Goal: Task Accomplishment & Management: Manage account settings

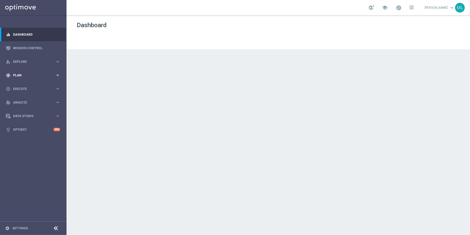
click at [58, 74] on icon "keyboard_arrow_right" at bounding box center [57, 75] width 5 height 5
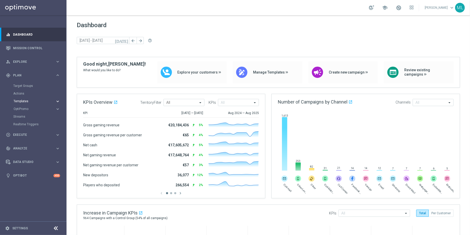
click at [57, 101] on icon "keyboard_arrow_right" at bounding box center [57, 101] width 5 height 5
click at [21, 109] on link "Optimail" at bounding box center [34, 109] width 37 height 4
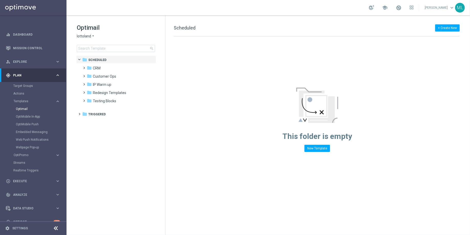
click at [93, 34] on icon "arrow_drop_down" at bounding box center [93, 36] width 4 height 5
click at [0, 0] on span "KenoGO" at bounding box center [0, 0] width 0 height 0
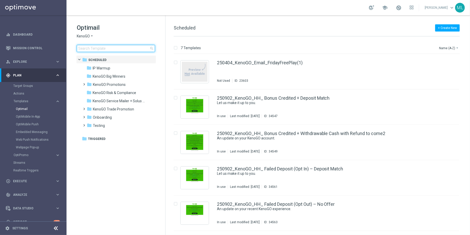
click at [99, 51] on input at bounding box center [116, 48] width 78 height 7
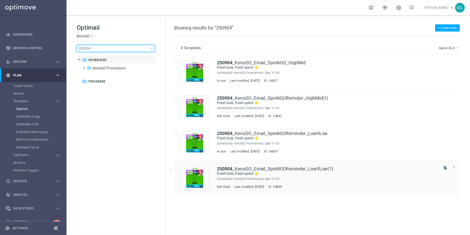
type input "250904"
click at [327, 179] on div "KenoGO Promotions/ Spin 'n' GO" at bounding box center [336, 179] width 204 height 4
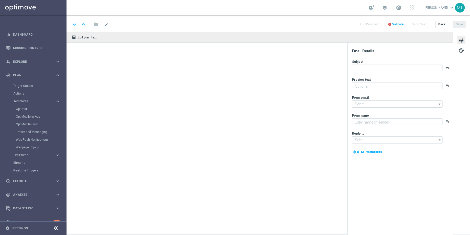
type textarea "A free spin awaits!"
type input "[EMAIL_ADDRESS][DOMAIN_NAME]"
type textarea "KenoGO"
type input "[EMAIL_ADDRESS][DOMAIN_NAME]"
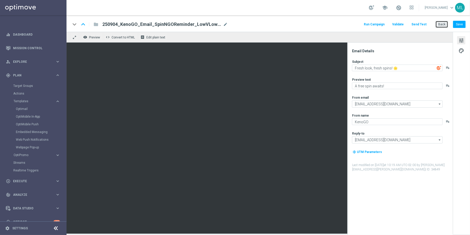
click at [443, 23] on button "Back" at bounding box center [441, 24] width 13 height 7
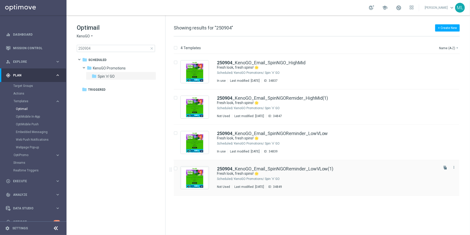
click at [378, 182] on div "250904 _KenoGO_Email_SpinNGOReminder_LowVLow(1) Fresh look, fresh spins! 🌟 Sche…" at bounding box center [327, 177] width 221 height 22
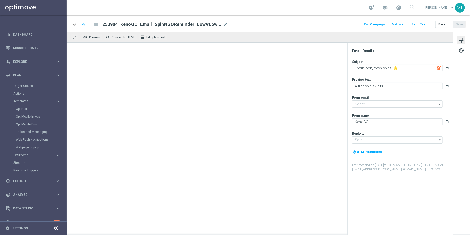
type input "[EMAIL_ADDRESS][DOMAIN_NAME]"
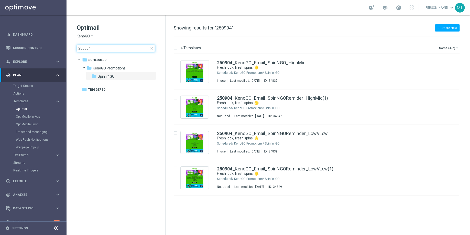
drag, startPoint x: 109, startPoint y: 49, endPoint x: 101, endPoint y: 49, distance: 7.9
click at [101, 49] on input "250904" at bounding box center [116, 48] width 78 height 7
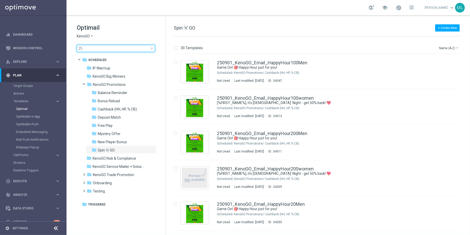
type input "2"
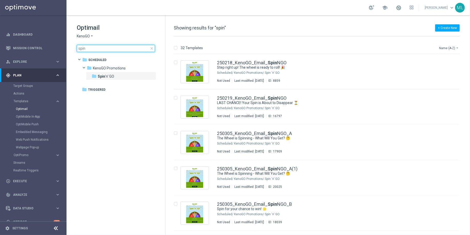
type input "spin"
click at [453, 49] on button "Name (A-Z) arrow_drop_down" at bounding box center [448, 48] width 21 height 6
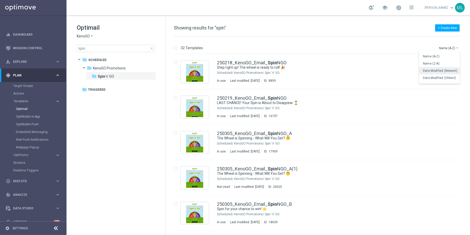
click at [449, 69] on span "Date Modified (Newest)" at bounding box center [440, 71] width 34 height 4
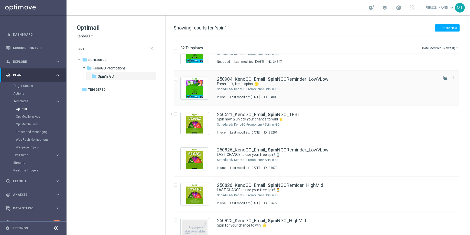
scroll to position [106, 0]
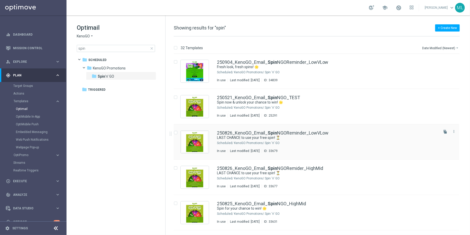
click at [338, 133] on div "250826_KenoGO_Email_ Spin NGOReminder_LowVLow" at bounding box center [327, 132] width 221 height 5
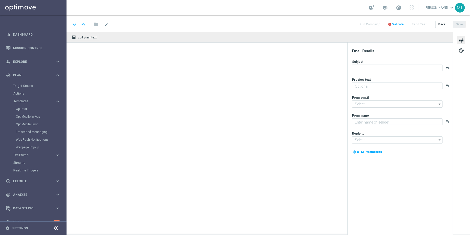
type textarea "Give it a whirl and see what's yours!"
type textarea "KenoGO"
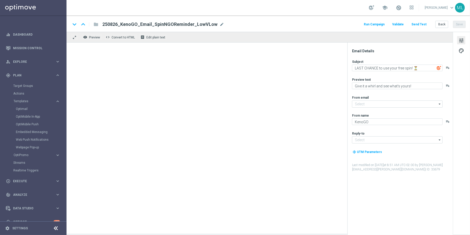
type input "[EMAIL_ADDRESS][DOMAIN_NAME]"
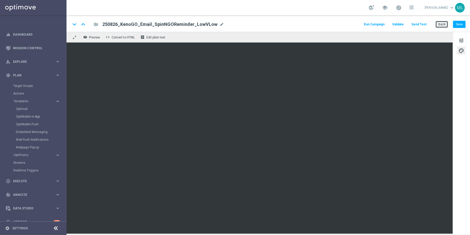
click at [444, 25] on button "Back" at bounding box center [441, 24] width 13 height 7
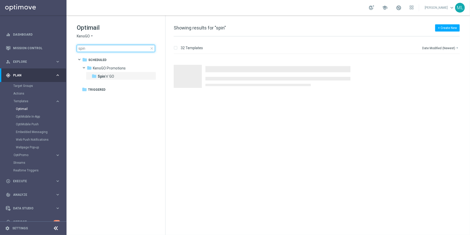
drag, startPoint x: 89, startPoint y: 51, endPoint x: 72, endPoint y: 51, distance: 16.6
click at [72, 51] on div "Optimail KenoGO arrow_drop_down × KenoGO spin close folder 1 Folder folder Sche…" at bounding box center [116, 50] width 99 height 70
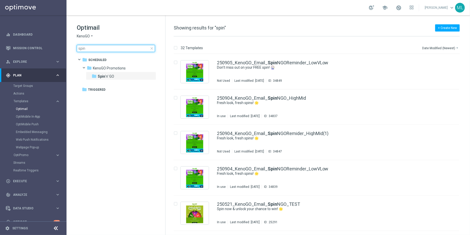
click at [81, 48] on input "spin" at bounding box center [116, 48] width 78 height 7
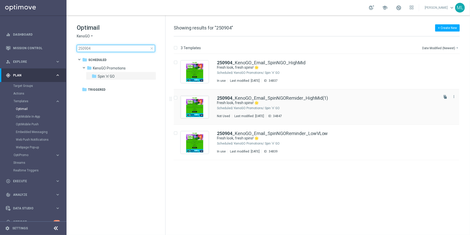
type input "250904"
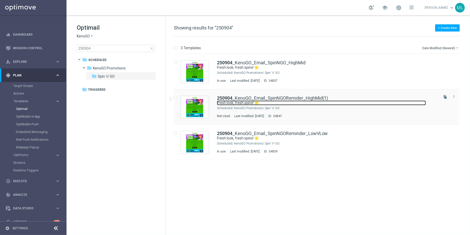
click at [355, 100] on link "Fresh look, fresh spins! 🌟" at bounding box center [321, 102] width 209 height 5
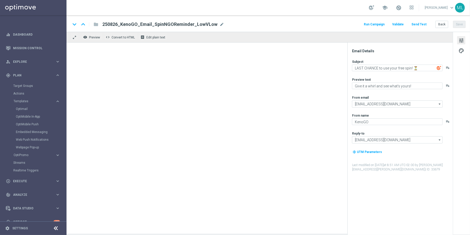
type textarea "Fresh look, fresh spins! 🌟"
type textarea "A free spin awaits."
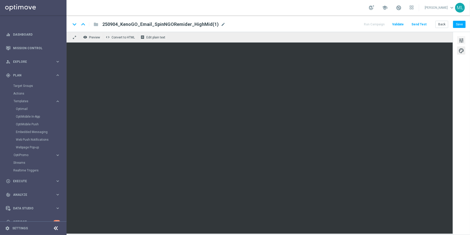
click at [461, 39] on span "tune" at bounding box center [461, 40] width 6 height 7
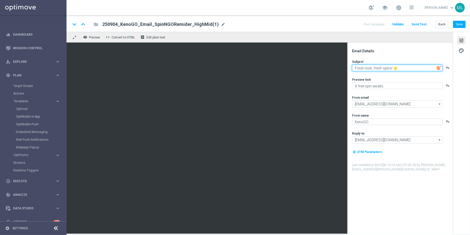
click at [377, 70] on textarea "Fresh look, fresh spins! 🌟" at bounding box center [397, 67] width 91 height 7
paste textarea "Don’t miss out on your FREE spin! 🎡"
type textarea "Don’t miss out on your FREE spin! 🎡"
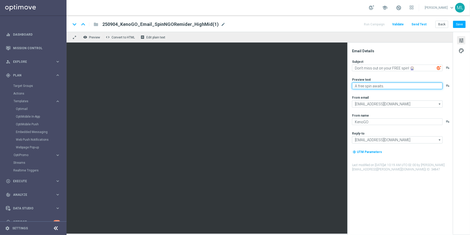
click at [372, 87] on textarea "A free spin awaits." at bounding box center [397, 85] width 91 height 7
paste textarea "See what bonus could be yours!"
type textarea "See what bonus could be yours!"
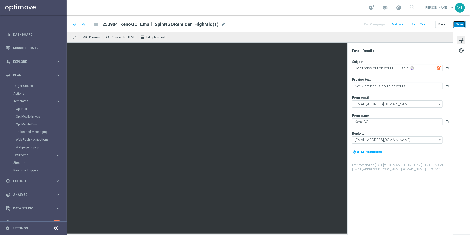
click at [458, 26] on button "Save" at bounding box center [459, 24] width 13 height 7
click at [221, 23] on span "mode_edit" at bounding box center [223, 24] width 5 height 5
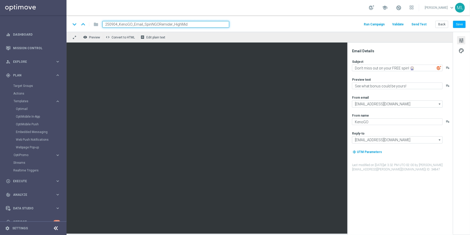
click at [117, 24] on input "250904_KenoGO_Email_SpinNGORemider_HighMid" at bounding box center [165, 24] width 127 height 7
click at [460, 25] on button "Save" at bounding box center [459, 24] width 13 height 7
click at [166, 25] on input "250905_KenoGO_Email_SpinNGORemider_HighMid" at bounding box center [165, 24] width 127 height 7
type input "250905_KenoGO_Email_SpinNGOReminder_HighMid"
click at [462, 25] on button "Save" at bounding box center [459, 24] width 13 height 7
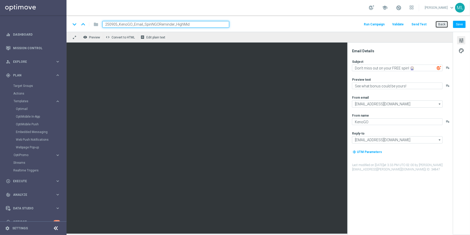
click at [444, 25] on button "Back" at bounding box center [441, 24] width 13 height 7
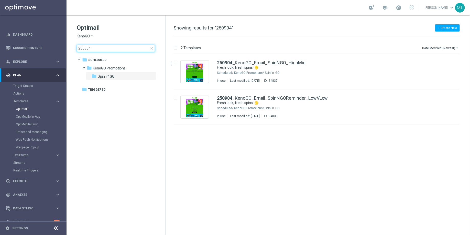
click at [101, 49] on input "250904" at bounding box center [116, 48] width 78 height 7
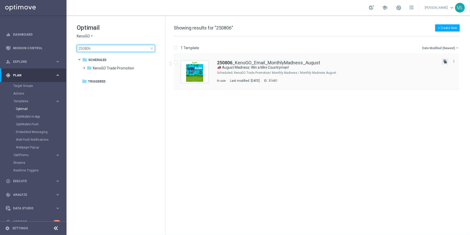
type input "250806"
click at [444, 61] on icon "file_copy" at bounding box center [445, 61] width 4 height 4
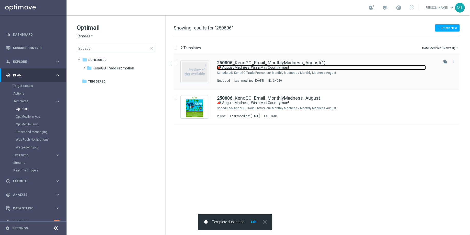
click at [346, 67] on link "📣 August Madness: Win a Mini Countryman!" at bounding box center [321, 67] width 209 height 5
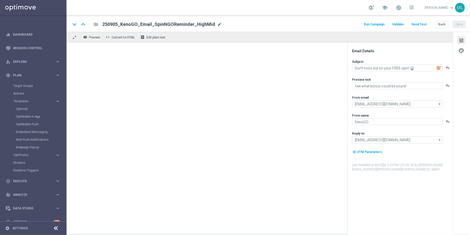
type input "250806_KenoGO_Email_MonthlyMadness_August(1)"
type textarea "📣 August Madness: Win a Mini Countryman!"
type textarea "Enter now for your chance to drive away in style!"
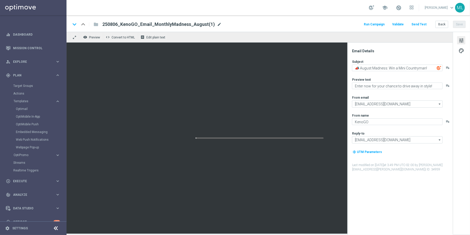
click at [217, 24] on span "mode_edit" at bounding box center [219, 24] width 5 height 5
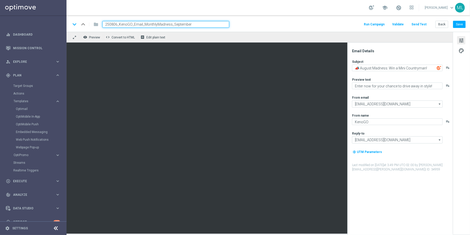
click at [113, 25] on input "250806_KenoGO_Email_MonthlyMadness_September" at bounding box center [165, 24] width 127 height 7
click at [117, 24] on input "250906_KenoGO_Email_MonthlyMadness_September" at bounding box center [165, 24] width 127 height 7
type input "250906_KenoGO_Email_MonthlyMadness_September"
click at [265, 24] on div "keyboard_arrow_down keyboard_arrow_up folder 250906_KenoGO_Email_MonthlyMadness…" at bounding box center [268, 24] width 395 height 7
click at [459, 25] on button "Save" at bounding box center [459, 24] width 13 height 7
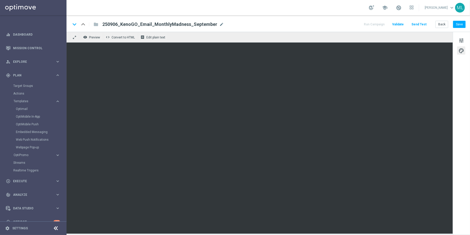
click at [292, 26] on div "keyboard_arrow_down keyboard_arrow_up folder 250906_KenoGO_Email_MonthlyMadness…" at bounding box center [268, 24] width 395 height 7
click at [460, 25] on button "Save" at bounding box center [459, 24] width 13 height 7
click at [460, 24] on button "Save" at bounding box center [459, 24] width 13 height 7
click at [460, 25] on button "Save" at bounding box center [459, 24] width 13 height 7
click at [462, 26] on button "Save" at bounding box center [459, 24] width 13 height 7
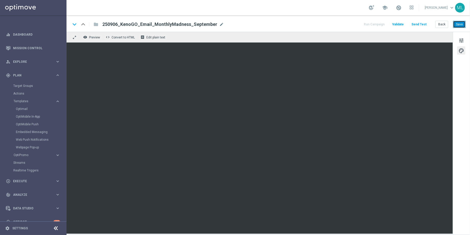
click at [458, 24] on button "Save" at bounding box center [459, 24] width 13 height 7
click at [442, 23] on button "Back" at bounding box center [441, 24] width 13 height 7
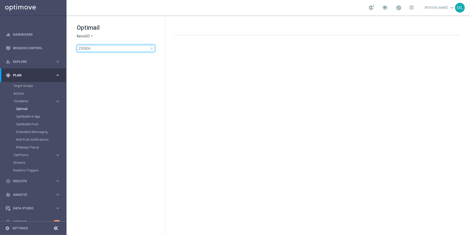
click at [94, 49] on input "250806" at bounding box center [116, 48] width 78 height 7
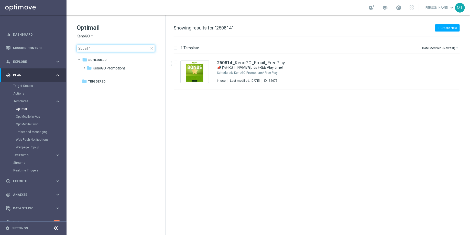
type input "250814"
click at [270, 71] on div "KenoGO Promotions/ Free Play" at bounding box center [336, 73] width 204 height 4
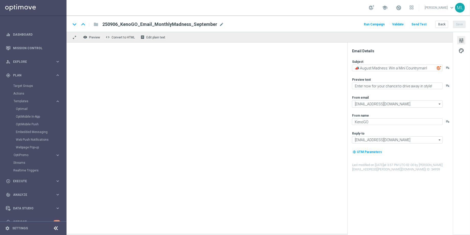
type textarea "📣 [%FIRST_NAME%], it’s FREE Play time!"
type textarea "We’ve got a little fun for you [DATE]!"
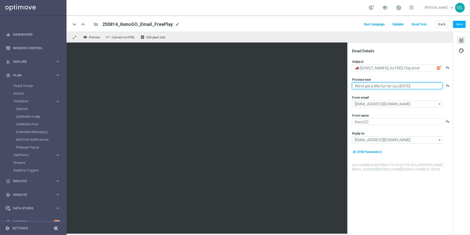
click at [366, 87] on textarea "We’ve got a little fun for you [DATE]!" at bounding box center [397, 85] width 91 height 7
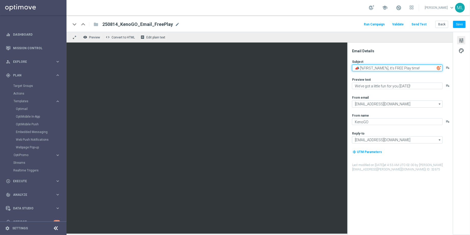
click at [372, 69] on textarea "📣 [%FIRST_NAME%], it’s FREE Play time!" at bounding box center [397, 67] width 91 height 7
paste textarea "[%FIRST_NAME%], celebrate Father’s Day with a FREE Play"
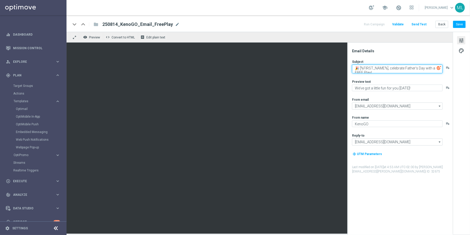
scroll to position [1, 0]
type textarea "🎉 [%FIRST_NAME%], celebrate Father’s Day with a FREE Play!"
click at [401, 96] on div "Subject 🎉 [%FIRST_NAME%], celebrate Father’s Day with a FREE Play! playlist_add…" at bounding box center [402, 116] width 100 height 114
drag, startPoint x: 378, startPoint y: 70, endPoint x: 350, endPoint y: 64, distance: 29.4
click at [350, 64] on div "Email Details Subject 🎉 [%FIRST_NAME%], celebrate Father’s Day with a FREE Play…" at bounding box center [399, 138] width 105 height 192
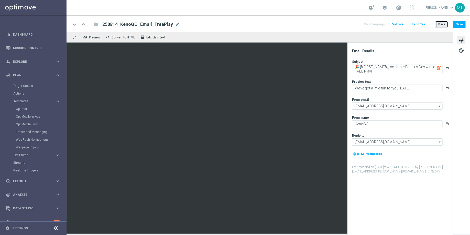
click at [442, 25] on button "Back" at bounding box center [441, 24] width 13 height 7
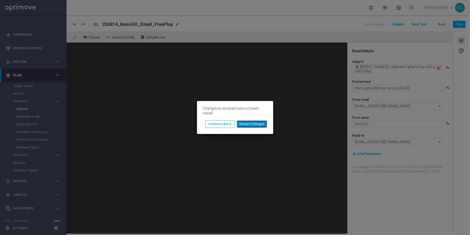
click at [251, 122] on button "Discard Changes" at bounding box center [252, 123] width 30 height 7
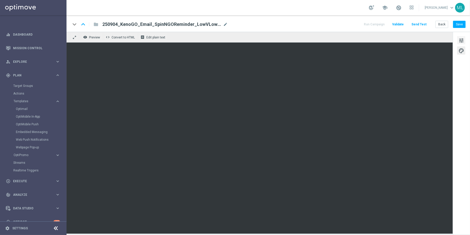
click at [461, 39] on span "tune" at bounding box center [461, 40] width 6 height 7
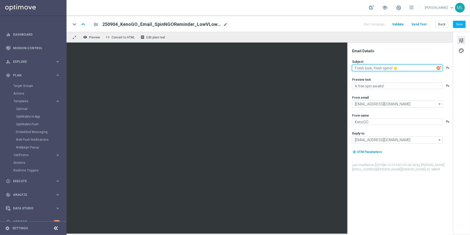
click at [378, 69] on textarea "Fresh look, fresh spins! 🌟" at bounding box center [397, 67] width 91 height 7
paste textarea "Don’t miss out on your FREE spin! 🎡"
type textarea "Don’t miss out on your FREE spin! 🎡"
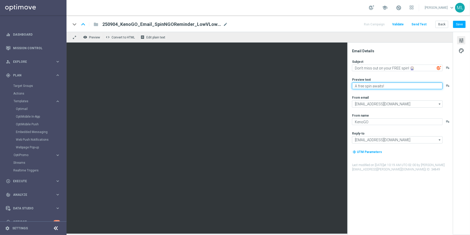
click at [368, 88] on textarea "A free spin awaits!" at bounding box center [397, 85] width 91 height 7
click at [372, 85] on textarea "A free spin awaits!" at bounding box center [397, 85] width 91 height 7
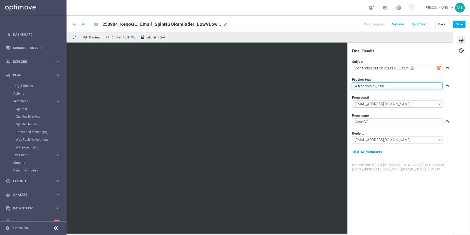
paste textarea "Spin today and see what bonus could be your"
drag, startPoint x: 380, startPoint y: 85, endPoint x: 351, endPoint y: 86, distance: 29.4
click at [351, 86] on div "Email Details Subject Don’t miss out on your FREE spin! 🎡 playlist_add Preview …" at bounding box center [401, 142] width 102 height 186
type textarea "See what bonus could be yours!"
click at [414, 189] on div "Email Details Subject Don’t miss out on your FREE spin! 🎡 playlist_add Preview …" at bounding box center [401, 142] width 102 height 186
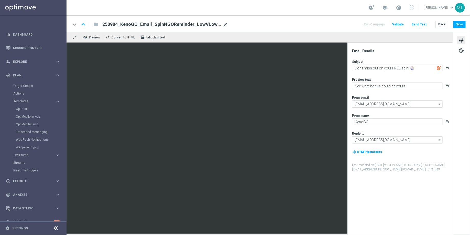
click at [223, 25] on span "mode_edit" at bounding box center [225, 24] width 5 height 5
click at [117, 24] on input "250904_KenoGO_Email_SpinNGOReminder_LowVLow(1)" at bounding box center [165, 24] width 127 height 7
click at [199, 25] on input "250905_KenoGO_Email_SpinNGOReminder_LowVLow(1)" at bounding box center [165, 24] width 127 height 7
type input "250905_KenoGO_Email_SpinNGOReminder_LowVLow"
click at [281, 19] on div "keyboard_arrow_down keyboard_arrow_up folder 250905_KenoGO_Email_SpinNGOReminde…" at bounding box center [268, 23] width 403 height 16
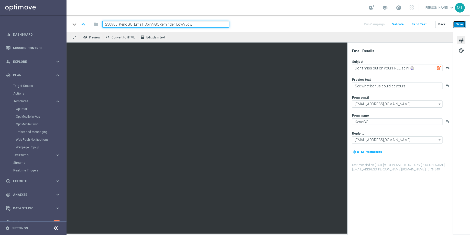
click at [463, 24] on button "Save" at bounding box center [459, 24] width 13 height 7
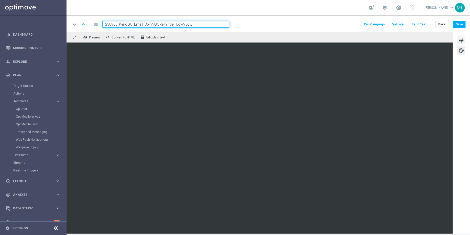
click at [464, 39] on span "tune" at bounding box center [461, 40] width 6 height 7
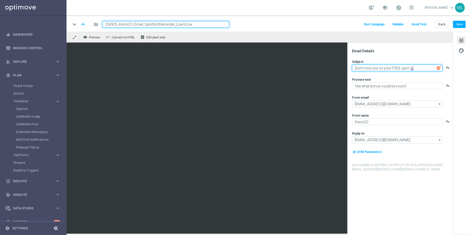
click at [382, 67] on textarea "Don’t miss out on your FREE spin! 🎡" at bounding box center [397, 67] width 91 height 7
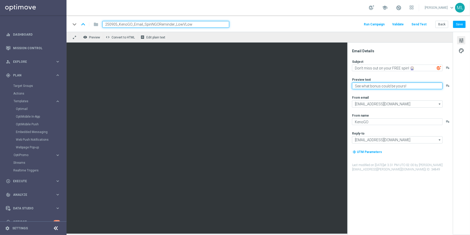
click at [372, 85] on textarea "See what bonus could be yours!" at bounding box center [397, 85] width 91 height 7
click at [459, 25] on button "Save" at bounding box center [459, 24] width 13 height 7
click at [460, 24] on button "Save" at bounding box center [459, 24] width 13 height 7
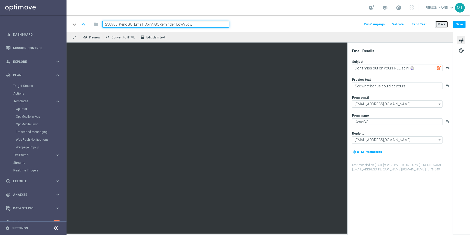
click at [443, 23] on button "Back" at bounding box center [441, 24] width 13 height 7
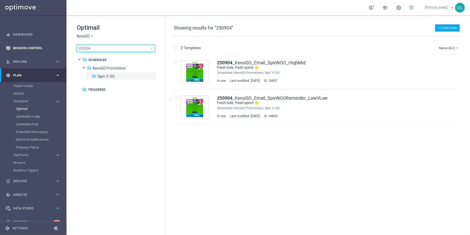
drag, startPoint x: 96, startPoint y: 48, endPoint x: 62, endPoint y: 45, distance: 34.0
click at [62, 45] on main "equalizer Dashboard Mission Control" at bounding box center [235, 117] width 470 height 235
type input "250905"
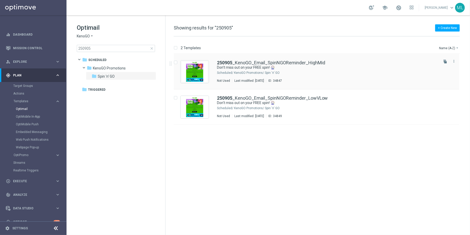
click at [283, 72] on div "KenoGO Promotions/ Spin 'n' GO" at bounding box center [336, 73] width 204 height 4
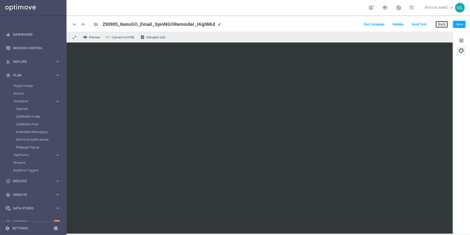
click at [438, 25] on button "Back" at bounding box center [441, 24] width 13 height 7
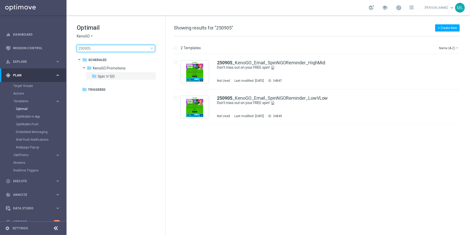
drag, startPoint x: 97, startPoint y: 49, endPoint x: 71, endPoint y: 48, distance: 26.4
click at [71, 48] on div "Optimail KenoGO arrow_drop_down × KenoGO 250905 close folder 1 Folder folder Sc…" at bounding box center [116, 50] width 99 height 70
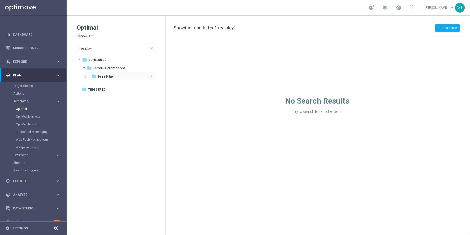
click at [103, 74] on b "Free Play" at bounding box center [106, 76] width 16 height 4
drag, startPoint x: 98, startPoint y: 50, endPoint x: 76, endPoint y: 48, distance: 21.5
click at [76, 49] on div "Optimail KenoGO arrow_drop_down × KenoGO free play close folder 1 Folder folder…" at bounding box center [116, 50] width 99 height 70
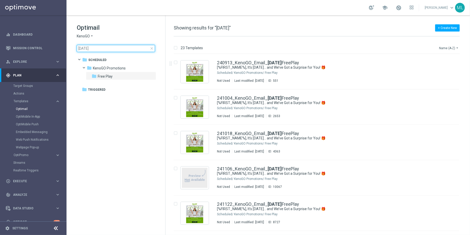
type input "friday"
click at [455, 49] on icon "arrow_drop_down" at bounding box center [457, 48] width 4 height 4
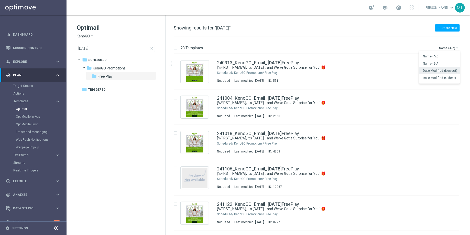
click at [449, 70] on span "Date Modified (Newest)" at bounding box center [440, 71] width 34 height 4
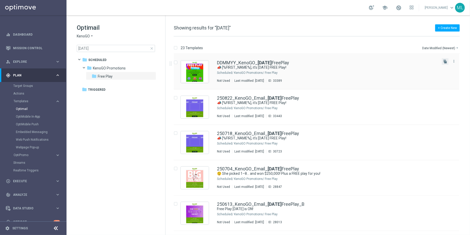
click at [446, 63] on button "file_copy" at bounding box center [445, 61] width 7 height 7
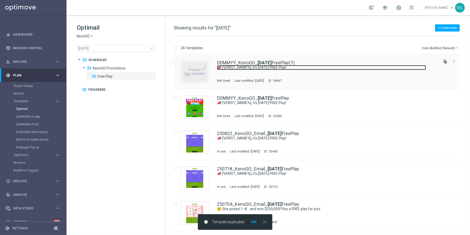
click at [297, 66] on link "📣 [%FIRST_NAME%], it's Friday FREE Play!" at bounding box center [321, 67] width 209 height 5
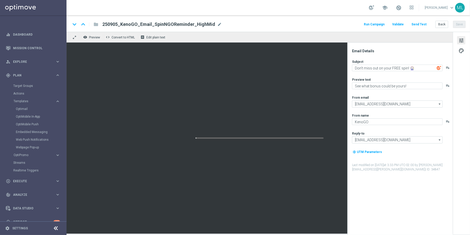
type input "DDMMYY_KenoGO_FridayFreePlay(1)"
type textarea "📣 [%FIRST_NAME%], it's Friday FREE Play!"
type textarea "A little Friday fun, on us!"
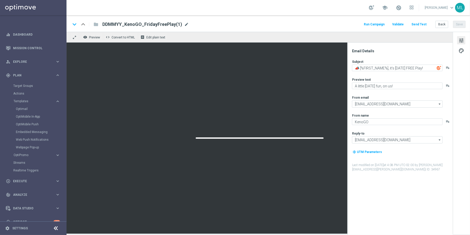
click at [186, 23] on span "mode_edit" at bounding box center [186, 24] width 5 height 5
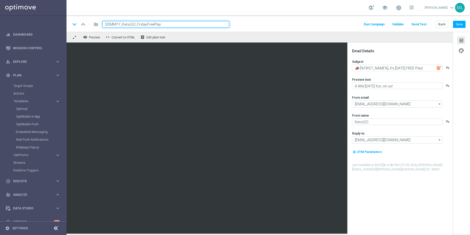
drag, startPoint x: 119, startPoint y: 25, endPoint x: 97, endPoint y: 23, distance: 22.4
click at [97, 23] on div "keyboard_arrow_down keyboard_arrow_up folder DDMMYY_KenoGO_FridayFreePlay" at bounding box center [150, 24] width 159 height 7
type input "250907_KenoGO_FridayFreePlay"
click at [262, 24] on div "keyboard_arrow_down keyboard_arrow_up folder 250907_KenoGO_FridayFreePlay Run C…" at bounding box center [268, 24] width 395 height 7
click at [457, 26] on button "Save" at bounding box center [459, 24] width 13 height 7
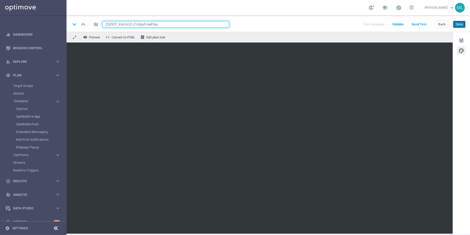
click at [460, 26] on button "Save" at bounding box center [459, 24] width 13 height 7
click at [458, 25] on button "Save" at bounding box center [459, 24] width 13 height 7
click at [460, 23] on button "Save" at bounding box center [459, 24] width 13 height 7
click at [270, 28] on div "keyboard_arrow_down keyboard_arrow_up folder 250907_KenoGO_FridayFreePlay Run C…" at bounding box center [268, 23] width 403 height 16
click at [462, 39] on span "tune" at bounding box center [461, 40] width 6 height 7
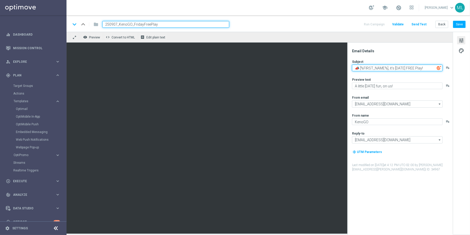
click at [394, 67] on textarea "📣 [%FIRST_NAME%], it's Friday FREE Play!" at bounding box center [397, 67] width 91 height 7
click at [376, 66] on textarea "📣 [%FIRST_NAME%], it's Friday FREE Play!" at bounding box center [397, 67] width 91 height 7
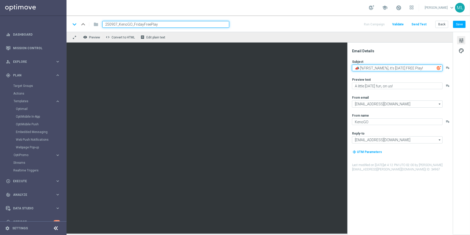
click at [376, 66] on textarea "📣 [%FIRST_NAME%], it's Friday FREE Play!" at bounding box center [397, 67] width 91 height 7
paste textarea "[%FIRST_NAME%], celebrate Father’s Day with a"
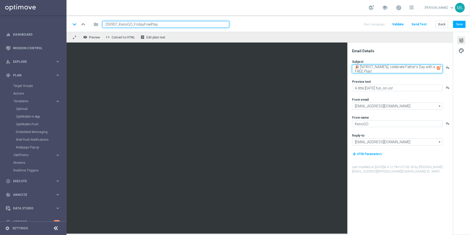
type textarea "🎉 [%FIRST_NAME%], celebrate Father’s Day with a FREE Play!"
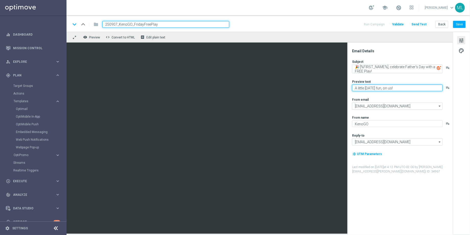
drag, startPoint x: 400, startPoint y: 88, endPoint x: 349, endPoint y: 87, distance: 50.7
click at [349, 87] on div "Email Details Subject 🎉 [%FIRST_NAME%], celebrate Father’s Day with a FREE Play…" at bounding box center [399, 138] width 105 height 192
click at [368, 87] on textarea "A little Friday fun, on us!" at bounding box center [397, 87] width 91 height 7
type textarea "A little Sunday fun, on us!"
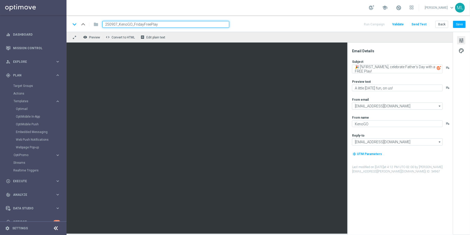
click at [385, 78] on div "Subject 🎉 [%FIRST_NAME%], celebrate Father’s Day with a FREE Play! playlist_add…" at bounding box center [402, 116] width 100 height 114
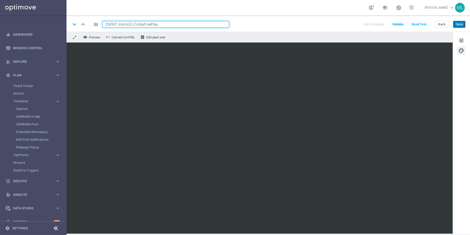
click at [456, 24] on button "Save" at bounding box center [459, 24] width 13 height 7
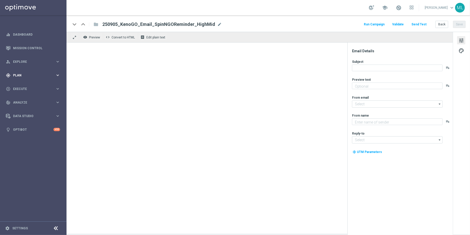
type textarea "See what bonus could be yours!"
type textarea "KenoGO"
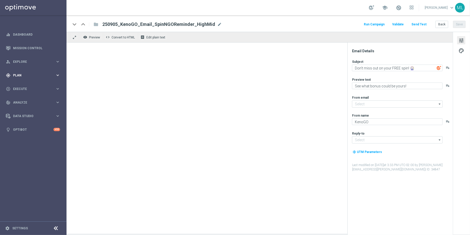
type input "[EMAIL_ADDRESS][DOMAIN_NAME]"
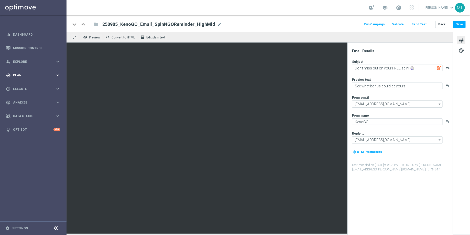
click at [57, 76] on icon "keyboard_arrow_right" at bounding box center [57, 75] width 5 height 5
click at [27, 86] on link "Target Groups" at bounding box center [33, 86] width 40 height 4
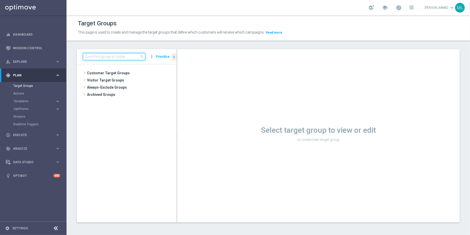
click at [97, 57] on input at bounding box center [114, 56] width 62 height 7
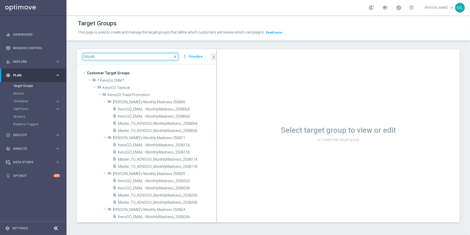
drag, startPoint x: 177, startPoint y: 77, endPoint x: 232, endPoint y: 77, distance: 55.3
click at [232, 77] on as-split "Month close more_vert Prioritize Customer Target Groups library_add create_new_…" at bounding box center [268, 135] width 383 height 173
type input "Month"
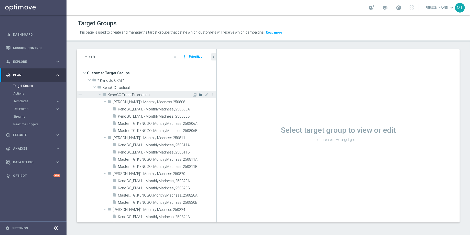
click at [200, 94] on icon "create_new_folder" at bounding box center [201, 95] width 4 height 4
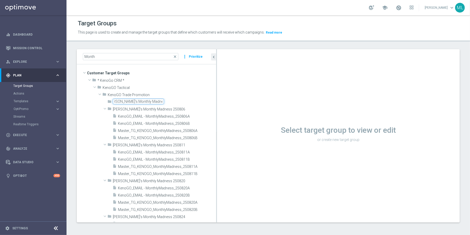
scroll to position [0, 8]
type input "[PERSON_NAME]'s Monthly Madness 250807"
click at [94, 116] on div "insert_drive_file KenoGO_EMAIL - MonthlyMadness_250806A content_copy more_vert …" at bounding box center [146, 126] width 139 height 29
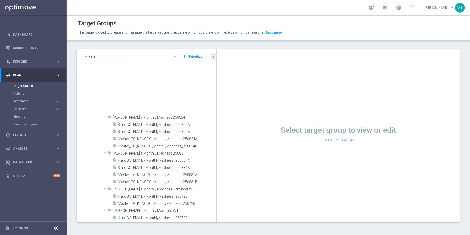
scroll to position [0, 0]
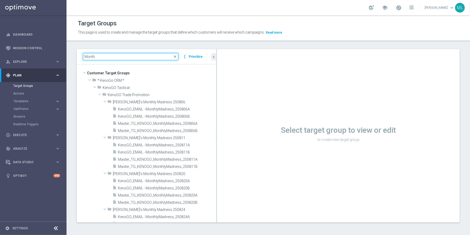
drag, startPoint x: 103, startPoint y: 56, endPoint x: 79, endPoint y: 54, distance: 24.1
click at [79, 54] on div "Month close more_vert Prioritize" at bounding box center [146, 56] width 139 height 15
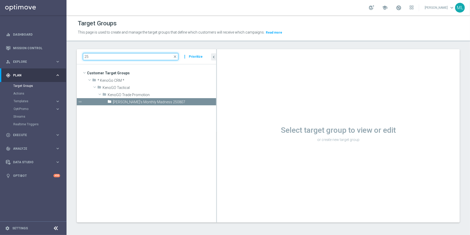
type input "2"
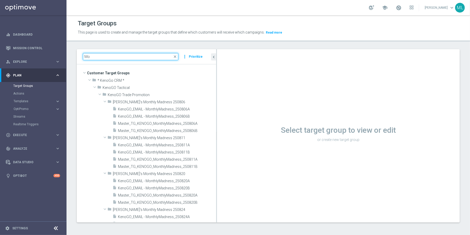
type input "M"
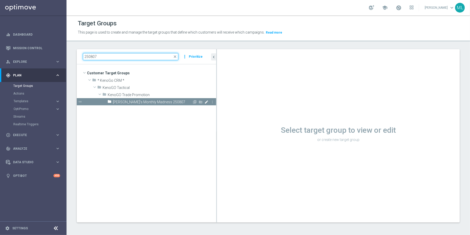
type input "250807"
click at [206, 102] on icon "mode_edit" at bounding box center [206, 102] width 4 height 4
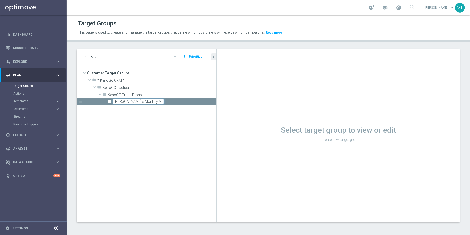
click at [157, 100] on input "[PERSON_NAME]'s Monthly Madness 250807" at bounding box center [138, 101] width 51 height 6
type input "[PERSON_NAME]'s Monthly Madness 2508061"
click at [174, 128] on tree-viewport "Customer Target Groups library_add create_new_folder folder" at bounding box center [146, 143] width 139 height 158
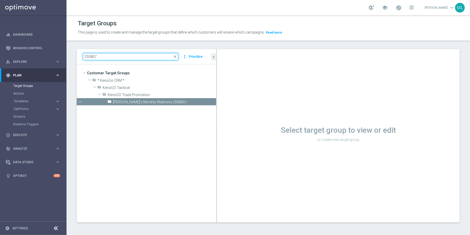
click at [111, 57] on input "250807" at bounding box center [130, 56] width 95 height 7
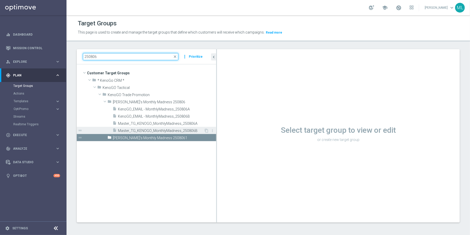
type input "250806"
click at [167, 130] on span "Master_TG_KENOGO_MonthlyMadness_250806B" at bounding box center [161, 130] width 86 height 4
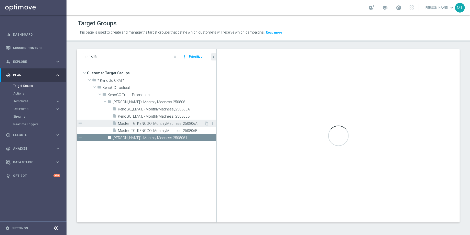
click at [170, 122] on span "Master_TG_KENOGO_MonthlyMadness_250806A" at bounding box center [161, 123] width 86 height 4
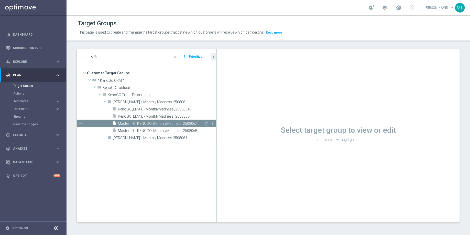
click at [184, 122] on span "Master_TG_KENOGO_MonthlyMadness_250806A" at bounding box center [161, 123] width 86 height 4
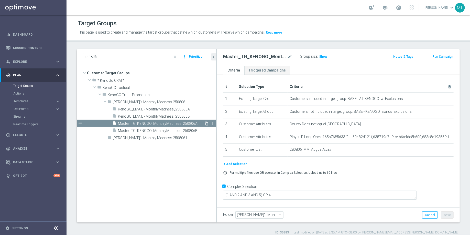
click at [206, 122] on icon "content_copy" at bounding box center [206, 123] width 4 height 4
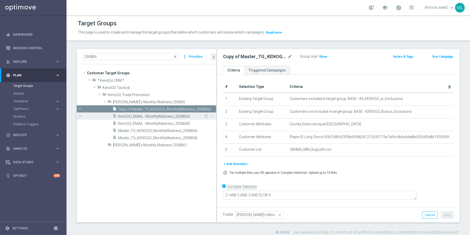
click at [184, 116] on span "KenoGO_EMAIL - MonthlyMadness_250806A" at bounding box center [161, 116] width 86 height 4
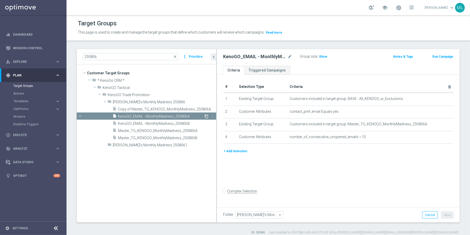
click at [206, 115] on icon "content_copy" at bounding box center [206, 116] width 4 height 4
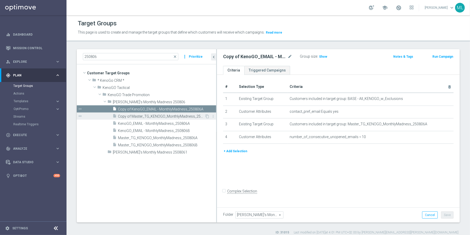
click at [169, 115] on span "Copy of Master_TG_KENOGO_MonthlyMadness_250806A" at bounding box center [161, 116] width 87 height 4
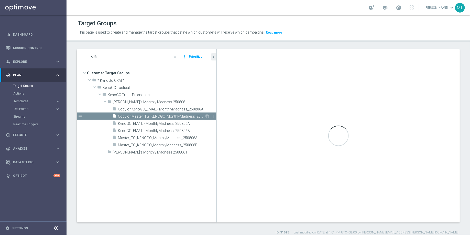
checkbox input "true"
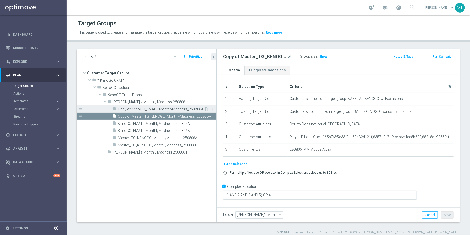
click at [160, 108] on span "Copy of KenoGO_EMAIL - MonthlyMadness_250806A" at bounding box center [161, 109] width 86 height 4
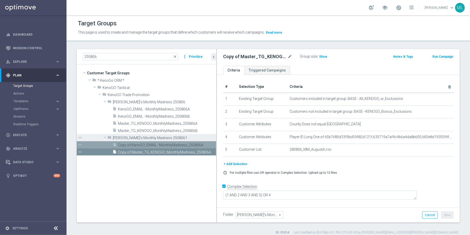
click at [151, 136] on span "KenoGO's Monthly Madness 2508061" at bounding box center [153, 138] width 80 height 4
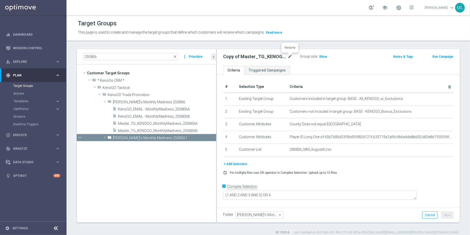
click at [288, 55] on icon "mode_edit" at bounding box center [290, 56] width 5 height 6
click at [291, 57] on input "Copy of Master_TG_KENOGO_MonthlyMadness_250806A" at bounding box center [257, 56] width 69 height 7
click at [240, 56] on input "Copy of Master_TG_KENOGO_MonthlyMadness_250906" at bounding box center [257, 56] width 69 height 7
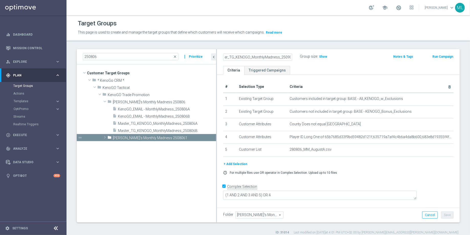
scroll to position [0, 0]
type input "Master_TG_KENOGO_MonthlyMadness_250906"
click at [342, 58] on div "Group size : Show" at bounding box center [325, 56] width 51 height 6
click at [447, 213] on button "Save" at bounding box center [447, 214] width 13 height 7
click at [104, 135] on span at bounding box center [104, 137] width 5 height 6
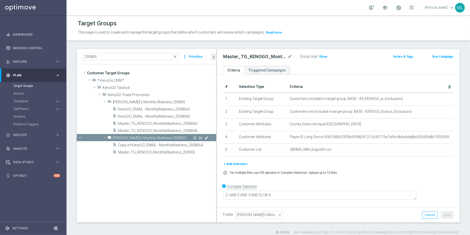
click at [206, 137] on icon "mode_edit" at bounding box center [206, 138] width 4 height 4
click at [161, 136] on input "KenoGO's Monthly Madness 2508061" at bounding box center [138, 137] width 51 height 6
type input "KenoGO's Monthly Madness 250906"
click at [188, 185] on tree-viewport "Customer Target Groups library_add create_new_folder folder" at bounding box center [146, 143] width 139 height 158
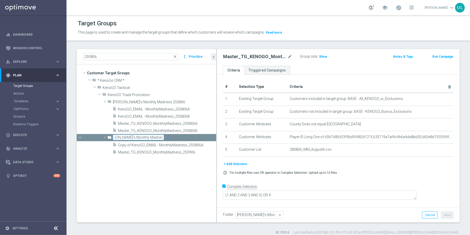
scroll to position [0, 0]
click at [191, 143] on span "Copy of KenoGO_EMAIL - MonthlyMadness_250806A" at bounding box center [161, 145] width 86 height 4
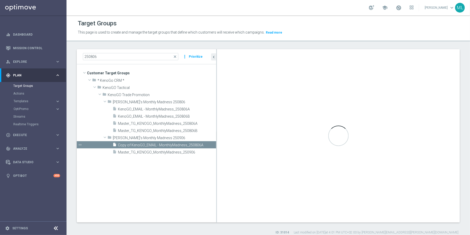
checkbox input "false"
type input "KenoGO's Monthly Madness 250906"
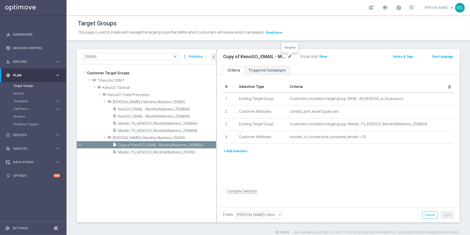
click at [290, 55] on icon "mode_edit" at bounding box center [290, 56] width 5 height 6
click at [291, 57] on input "Copy of KenoGO_EMAIL - MonthlyMadness_250806A" at bounding box center [257, 56] width 69 height 7
click at [232, 59] on input "Copy of KenoGO_EMAIL - MonthlyMadness_250906" at bounding box center [257, 56] width 69 height 7
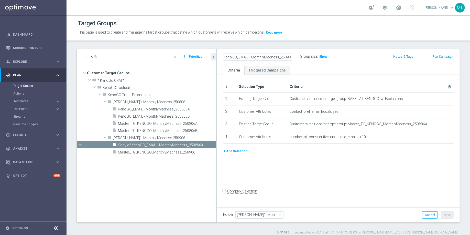
type input "Copy of KenoGO_EMAIL - MonthlyMadness_250906"
click at [230, 53] on div "Copy of KenoGO_EMAIL - MonthlyMadness_250906" at bounding box center [261, 56] width 77 height 7
click at [289, 56] on icon "mode_edit" at bounding box center [290, 56] width 5 height 6
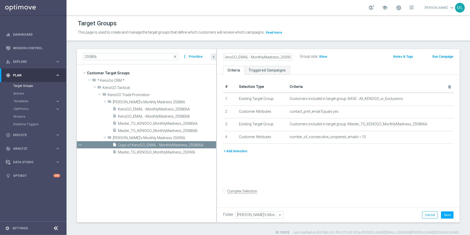
click at [237, 58] on input "Copy of KenoGO_EMAIL - MonthlyMadness_250906" at bounding box center [257, 56] width 69 height 7
type input "KenoGO_EMAIL - MonthlyMadness_250906"
click at [354, 57] on div "KenoGO_EMAIL - MonthlyMadness_250906 Group size : Show" at bounding box center [298, 57] width 159 height 8
click at [451, 213] on button "Save" at bounding box center [447, 214] width 13 height 7
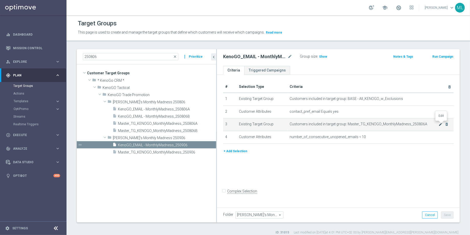
click at [441, 124] on icon "mode_edit" at bounding box center [440, 124] width 4 height 4
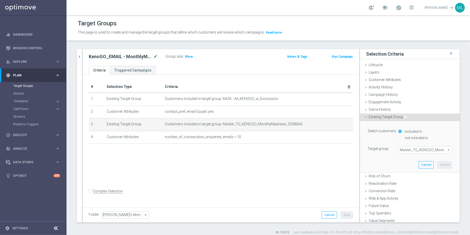
click at [411, 148] on span "Master_TG_KENOGO_MonthlyMadness_250806A" at bounding box center [425, 149] width 53 height 7
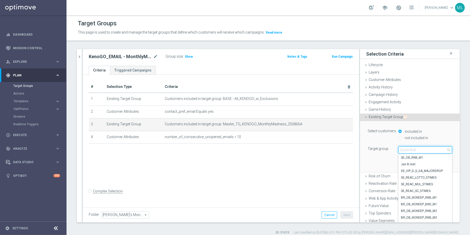
click at [407, 149] on input "search" at bounding box center [425, 149] width 54 height 7
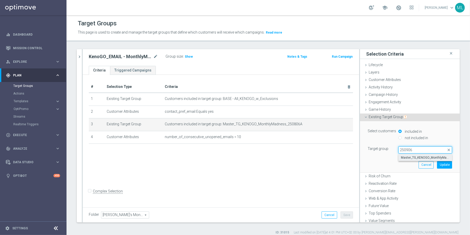
type input "250906"
click at [416, 156] on span "Master_TG_KENOGO_MonthlyMadness_250906" at bounding box center [425, 157] width 49 height 4
type input "Master_TG_KENOGO_MonthlyMadness_250906"
click at [444, 164] on button "Update" at bounding box center [444, 164] width 15 height 7
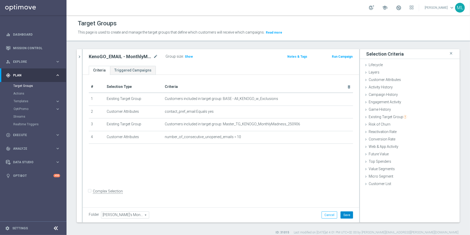
click at [348, 214] on button "Save" at bounding box center [347, 214] width 13 height 7
click at [78, 55] on icon "chevron_right" at bounding box center [79, 56] width 5 height 5
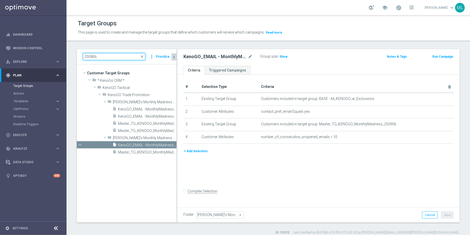
drag, startPoint x: 104, startPoint y: 56, endPoint x: 76, endPoint y: 57, distance: 27.9
click at [77, 57] on div "250806 close more_vert Prioritize" at bounding box center [127, 56] width 100 height 15
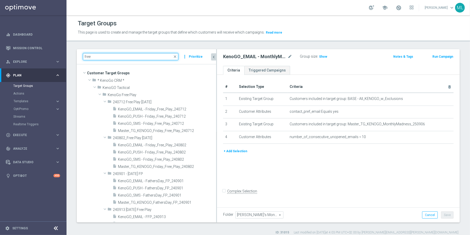
drag, startPoint x: 177, startPoint y: 78, endPoint x: 249, endPoint y: 84, distance: 72.6
click at [249, 84] on as-split "free close more_vert Prioritize Customer Target Groups library_add create_new_f…" at bounding box center [268, 135] width 383 height 173
click at [84, 55] on input "free play" at bounding box center [130, 56] width 95 height 7
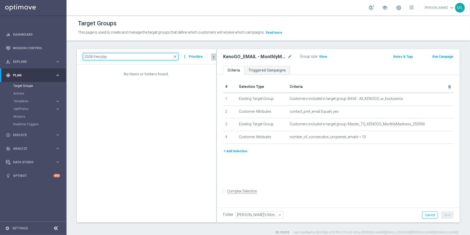
click at [91, 56] on input "2508 free play" at bounding box center [130, 56] width 95 height 7
drag, startPoint x: 115, startPoint y: 56, endPoint x: 92, endPoint y: 55, distance: 23.3
click at [92, 55] on input "2508 free play" at bounding box center [130, 56] width 95 height 7
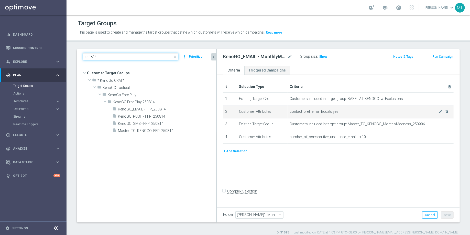
drag, startPoint x: 216, startPoint y: 110, endPoint x: 240, endPoint y: 107, distance: 24.2
click at [240, 107] on as-split "250814 close more_vert Prioritize Customer Target Groups library_add create_new…" at bounding box center [268, 135] width 383 height 173
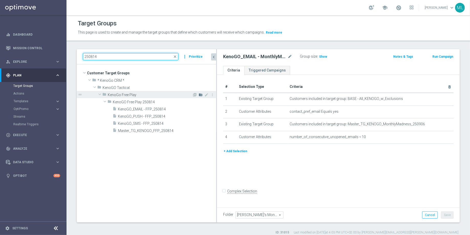
type input "250814"
click at [200, 94] on icon "create_new_folder" at bounding box center [201, 95] width 4 height 4
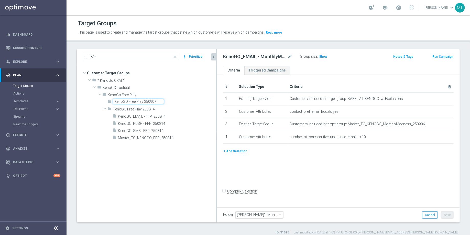
type input "KenoGO Free Play 250907"
click at [149, 162] on tree-viewport "Customer Target Groups library_add create_new_folder folder" at bounding box center [146, 143] width 139 height 158
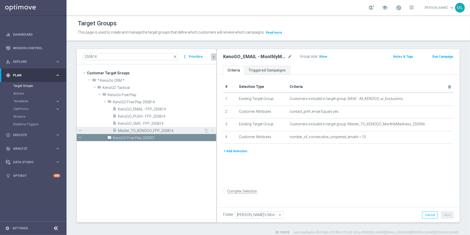
click at [166, 130] on span "Master_TG_KENOGO_FFP_250814" at bounding box center [161, 130] width 86 height 4
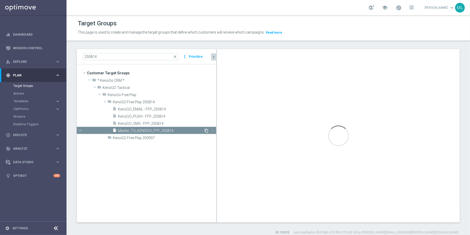
checkbox input "true"
type input "KenoGO Free Play 250814"
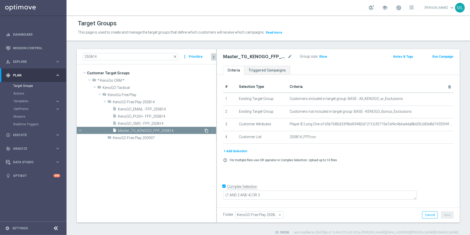
click at [206, 129] on icon "content_copy" at bounding box center [206, 130] width 4 height 4
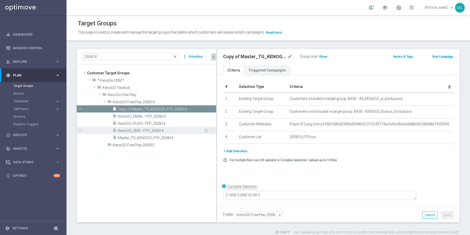
click at [166, 128] on span "KenoGO_SMS - FFP_250814" at bounding box center [161, 130] width 86 height 4
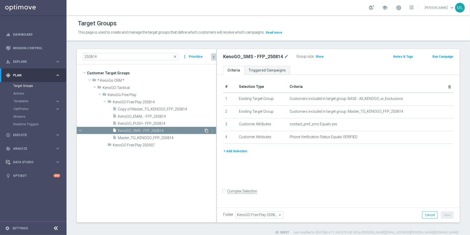
click at [207, 130] on icon "content_copy" at bounding box center [206, 130] width 4 height 4
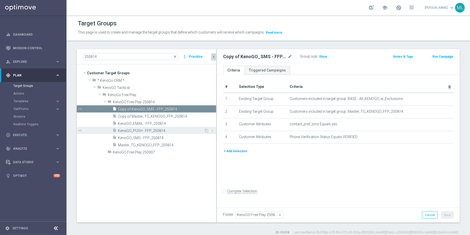
click at [167, 131] on span "KenoGO_PUSH - FFP_250814" at bounding box center [161, 130] width 86 height 4
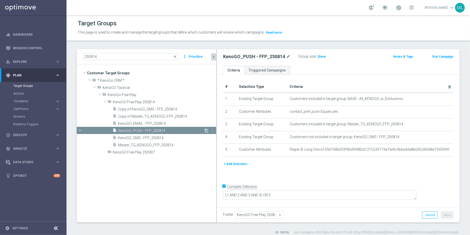
click at [207, 128] on icon "content_copy" at bounding box center [206, 130] width 4 height 4
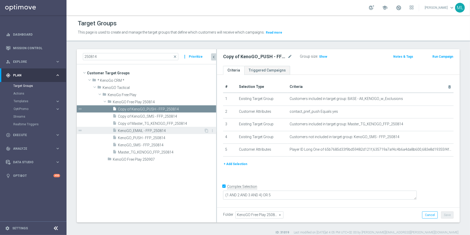
click at [160, 132] on div "insert_drive_file KenoGO_EMAIL - FFP_250814" at bounding box center [158, 130] width 91 height 7
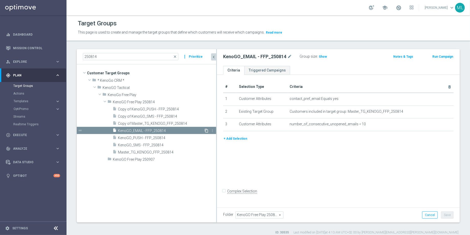
click at [206, 130] on icon "content_copy" at bounding box center [206, 130] width 4 height 4
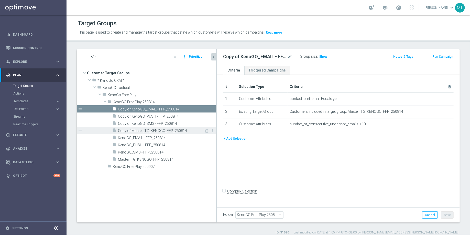
click at [159, 129] on span "Copy of Master_TG_KENOGO_FFP_250814" at bounding box center [161, 130] width 86 height 4
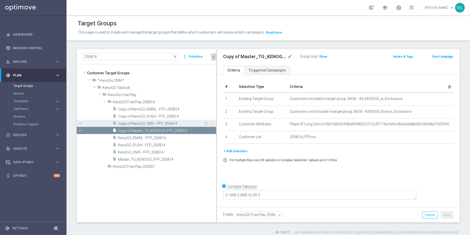
click at [148, 122] on span "Copy of KenoGO_SMS - FFP_250814" at bounding box center [161, 123] width 86 height 4
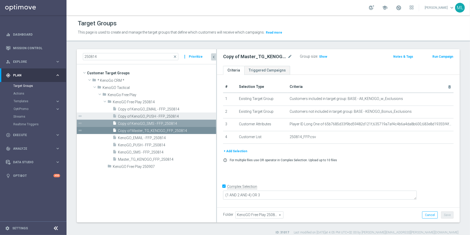
click at [142, 115] on span "Copy of KenoGO_PUSH - FFP_250814" at bounding box center [161, 116] width 87 height 4
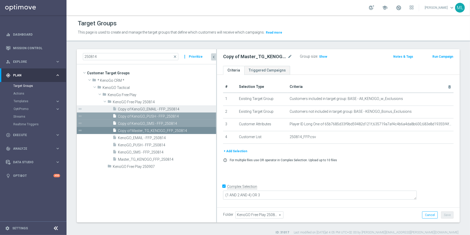
click at [141, 109] on span "Copy of KenoGO_EMAIL - FFP_250814" at bounding box center [161, 109] width 87 height 4
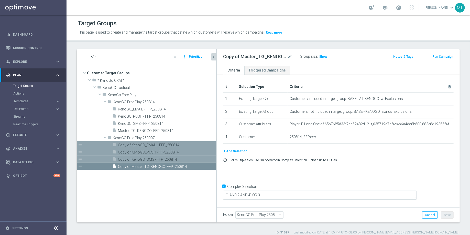
click at [129, 144] on span "Copy of KenoGO_EMAIL - FFP_250814" at bounding box center [161, 145] width 87 height 4
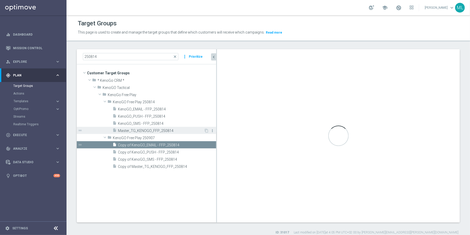
checkbox input "false"
type input "KenoGO Free Play 250907"
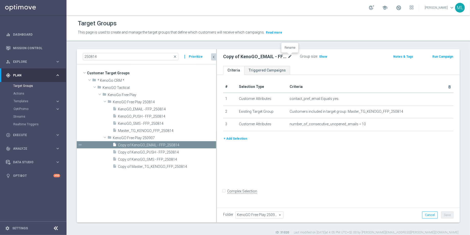
click at [289, 57] on icon "mode_edit" at bounding box center [290, 56] width 5 height 6
click at [286, 57] on input "Copy of KenoGO_EMAIL - FFP_250814" at bounding box center [257, 56] width 69 height 7
click at [237, 57] on input "Copy of KenoGO_EMAIL - FFP_250907" at bounding box center [257, 56] width 69 height 7
type input "KenoGO_EMAIL - FFP_250907"
click at [365, 58] on div "KenoGO_EMAIL - FFP_250907 Group size : Show" at bounding box center [298, 57] width 159 height 8
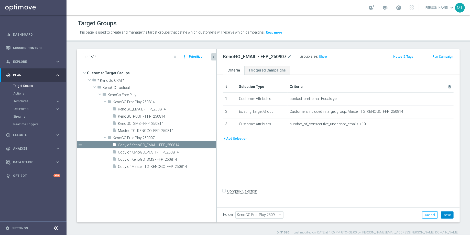
click at [446, 214] on button "Save" at bounding box center [447, 214] width 13 height 7
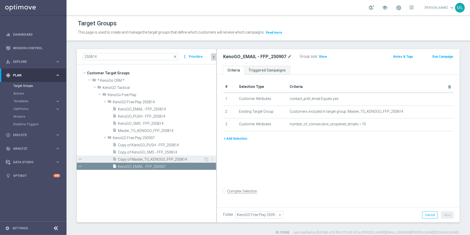
click at [146, 158] on span "Copy of Master_TG_KENOGO_FFP_250814" at bounding box center [161, 159] width 86 height 4
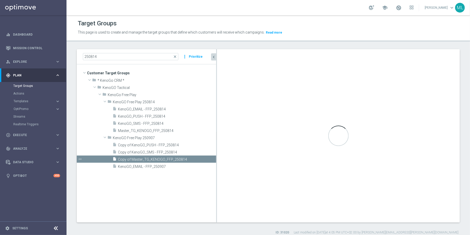
checkbox input "true"
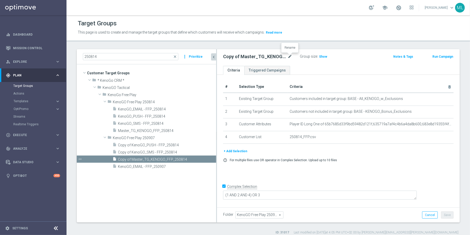
click at [290, 56] on icon "mode_edit" at bounding box center [290, 56] width 5 height 6
click at [290, 57] on input "Copy of Master_TG_KENOGO_FFP_250814" at bounding box center [257, 56] width 69 height 7
click at [238, 57] on input "Copy of Master_TG_KENOGO_FFP_250907" at bounding box center [257, 56] width 69 height 7
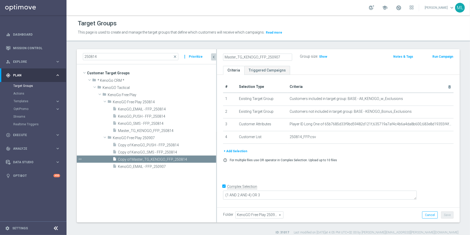
type input "Master_TG_KENOGO_FFP_250907"
click at [359, 61] on div "Master_TG_KENOGO_FFP_250907 Group size : Show Notes & Tags Run Campaign" at bounding box center [338, 57] width 243 height 17
click at [446, 214] on button "Save" at bounding box center [447, 214] width 13 height 7
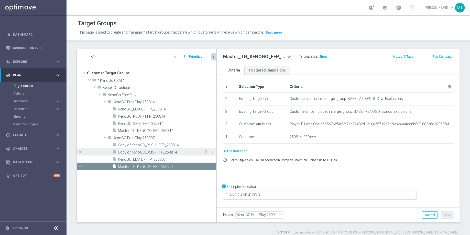
click at [152, 152] on span "Copy of KenoGO_SMS - FFP_250814" at bounding box center [161, 152] width 86 height 4
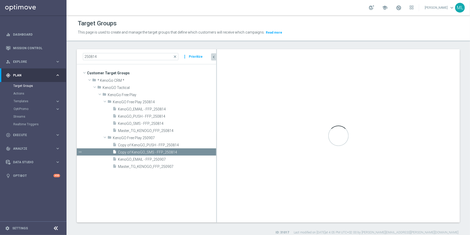
checkbox input "false"
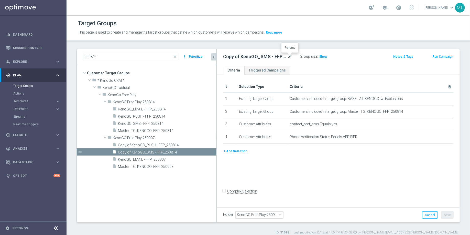
click at [292, 54] on icon "mode_edit" at bounding box center [290, 56] width 5 height 6
click at [284, 58] on input "Copy of KenoGO_SMS - FFP_250814" at bounding box center [257, 56] width 69 height 7
click at [238, 57] on input "Copy of KenoGO_SMS - FFP_250907" at bounding box center [257, 56] width 69 height 7
type input "KenoGO_SMS - FFP_250907"
click at [354, 56] on div "KenoGO_SMS - FFP_250907 Group size : Show" at bounding box center [298, 57] width 159 height 8
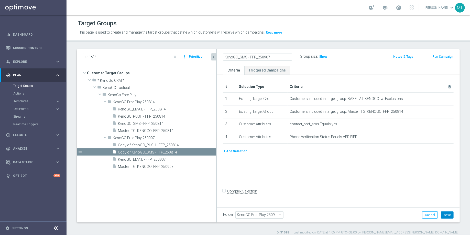
click at [447, 217] on button "Save" at bounding box center [447, 214] width 13 height 7
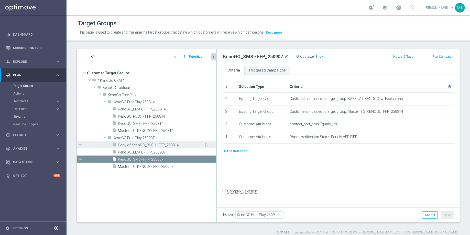
click at [148, 146] on span "Copy of KenoGO_PUSH - FFP_250814" at bounding box center [161, 145] width 86 height 4
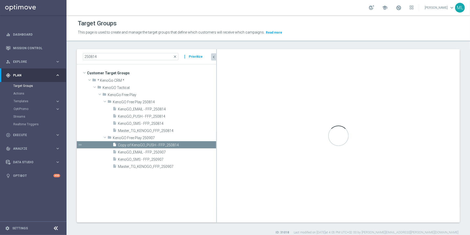
checkbox input "true"
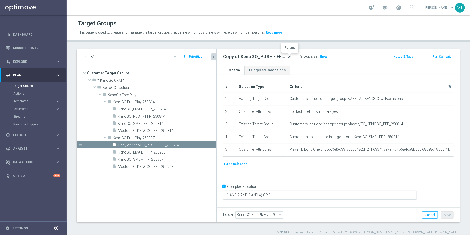
click at [290, 55] on icon "mode_edit" at bounding box center [290, 56] width 5 height 6
click at [284, 58] on input "Copy of KenoGO_PUSH - FFP_250814" at bounding box center [257, 56] width 69 height 7
click at [238, 58] on input "Copy of KenoGO_PUSH - FFP_250907" at bounding box center [257, 56] width 69 height 7
type input "KenoGO_PUSH - FFP_250907"
click at [351, 59] on div "Group size : Show" at bounding box center [325, 57] width 51 height 8
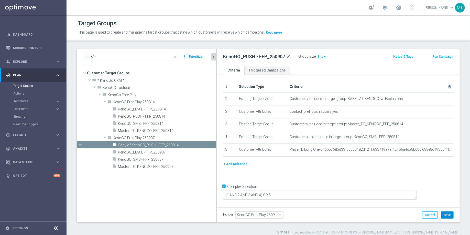
click at [450, 213] on button "Save" at bounding box center [447, 214] width 13 height 7
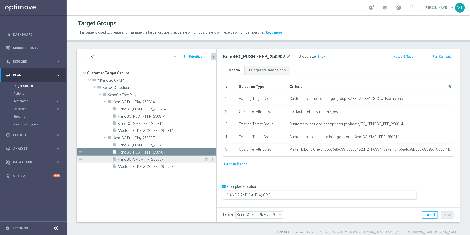
click at [135, 160] on span "KenoGO_SMS - FFP_250907" at bounding box center [161, 159] width 86 height 4
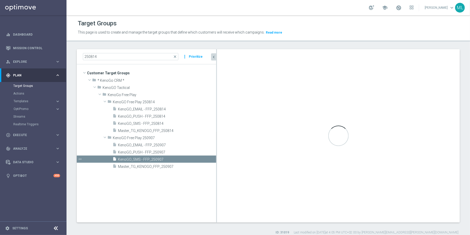
checkbox input "false"
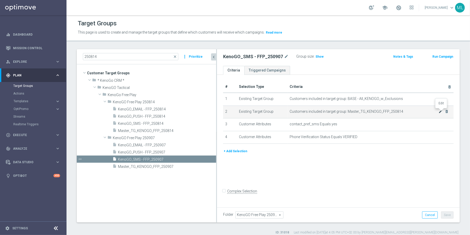
click at [441, 112] on icon "mode_edit" at bounding box center [440, 111] width 4 height 4
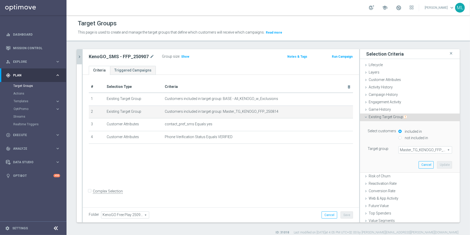
click at [416, 150] on span "Master_TG_KENOGO_FFP_250814" at bounding box center [425, 149] width 53 height 7
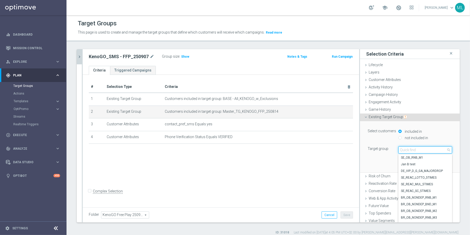
click at [416, 150] on input "search" at bounding box center [425, 149] width 54 height 7
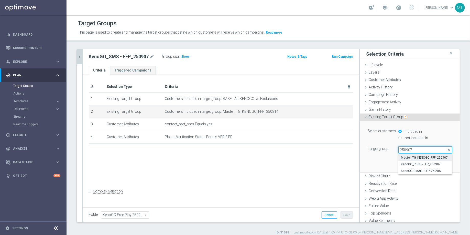
type input "250907"
click at [422, 156] on span "Master_TG_KENOGO_FFP_250907" at bounding box center [425, 157] width 49 height 4
type input "Master_TG_KENOGO_FFP_250907"
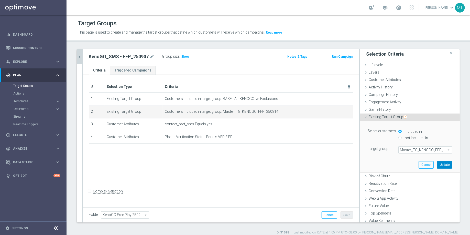
click at [443, 161] on button "Update" at bounding box center [444, 164] width 15 height 7
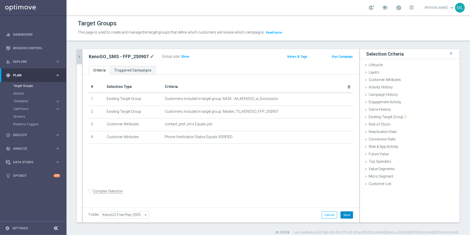
click at [349, 215] on button "Save" at bounding box center [347, 214] width 13 height 7
click at [80, 57] on icon "chevron_right" at bounding box center [79, 56] width 5 height 5
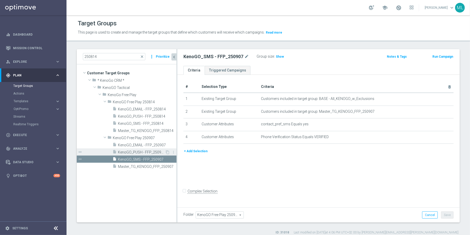
click at [146, 149] on div "insert_drive_file KenoGO_PUSH - FFP_250907" at bounding box center [139, 151] width 52 height 7
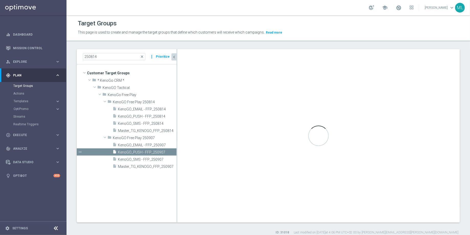
checkbox input "true"
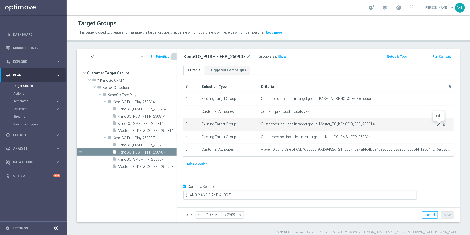
click at [438, 123] on icon "mode_edit" at bounding box center [438, 124] width 4 height 4
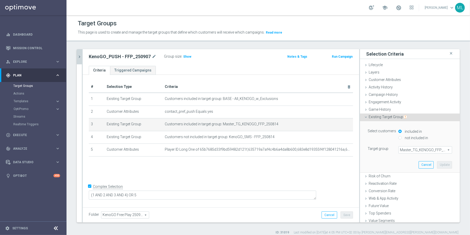
click at [410, 149] on span "Master_TG_KENOGO_FFP_250814" at bounding box center [425, 149] width 53 height 7
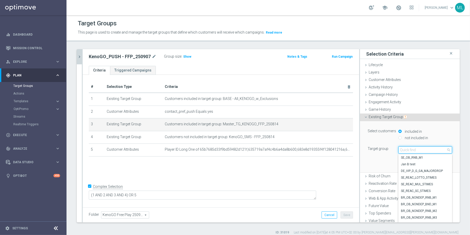
click at [410, 149] on input "search" at bounding box center [425, 149] width 54 height 7
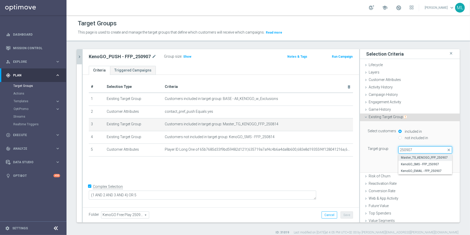
type input "250907"
click at [418, 156] on span "Master_TG_KENOGO_FFP_250907" at bounding box center [425, 157] width 49 height 4
type input "Master_TG_KENOGO_FFP_250907"
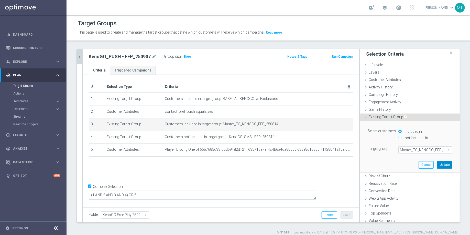
click at [443, 164] on button "Update" at bounding box center [444, 164] width 15 height 7
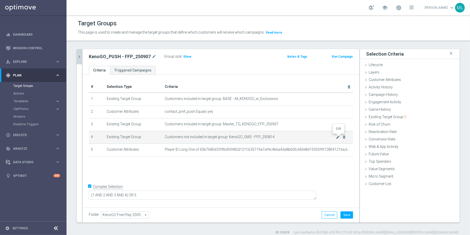
click at [337, 136] on icon "mode_edit" at bounding box center [338, 137] width 4 height 4
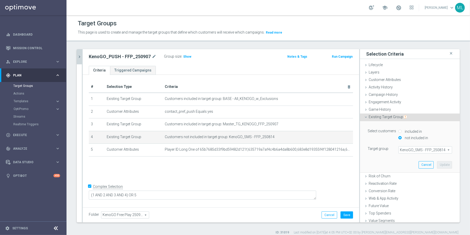
click at [415, 148] on span "KenoGO_SMS - FFP_250814" at bounding box center [425, 149] width 53 height 7
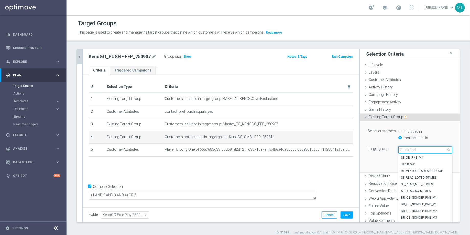
click at [406, 149] on input "search" at bounding box center [425, 149] width 54 height 7
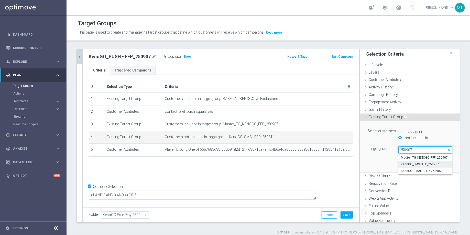
type input "250907"
click at [425, 163] on span "KenoGO_SMS - FFP_250907" at bounding box center [425, 164] width 49 height 4
type input "KenoGO_SMS - FFP_250907"
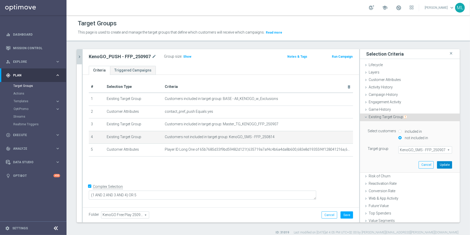
click at [444, 164] on button "Update" at bounding box center [444, 164] width 15 height 7
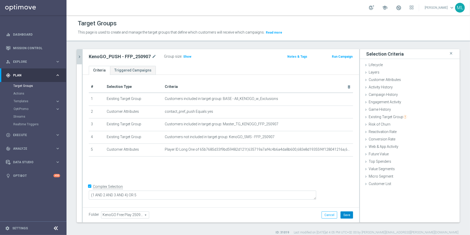
click at [350, 213] on button "Save" at bounding box center [347, 214] width 13 height 7
click at [80, 60] on button "chevron_right" at bounding box center [79, 56] width 5 height 15
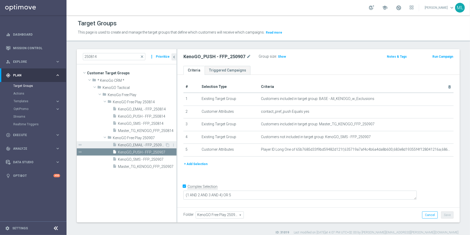
click at [140, 144] on span "KenoGO_EMAIL - FFP_250907" at bounding box center [141, 145] width 47 height 4
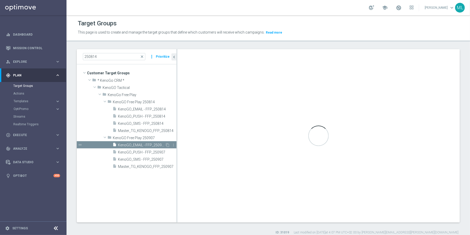
checkbox input "false"
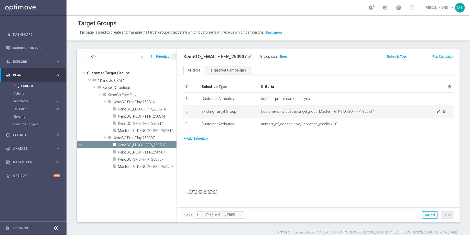
click at [437, 112] on icon "mode_edit" at bounding box center [438, 111] width 4 height 4
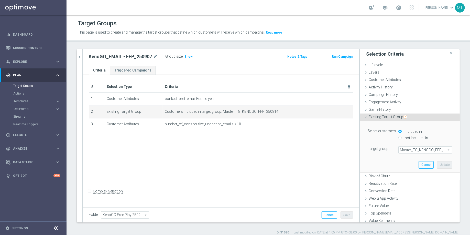
click at [412, 150] on span "Master_TG_KENOGO_FFP_250814" at bounding box center [425, 149] width 53 height 7
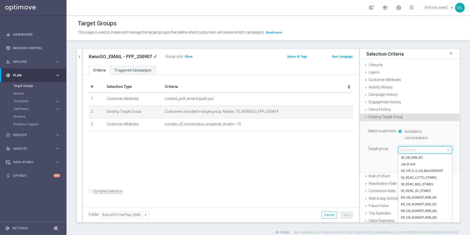
click at [405, 148] on input "search" at bounding box center [425, 149] width 54 height 7
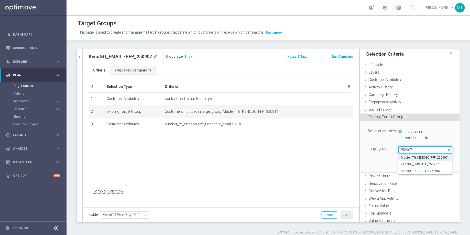
type input "250907"
click at [415, 158] on span "Master_TG_KENOGO_FFP_250907" at bounding box center [425, 157] width 49 height 4
type input "Master_TG_KENOGO_FFP_250907"
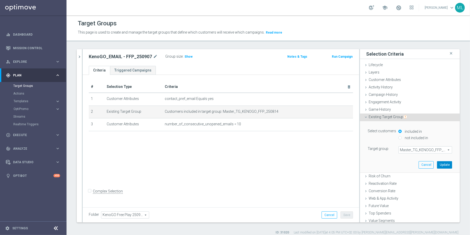
click at [445, 164] on button "Update" at bounding box center [444, 164] width 15 height 7
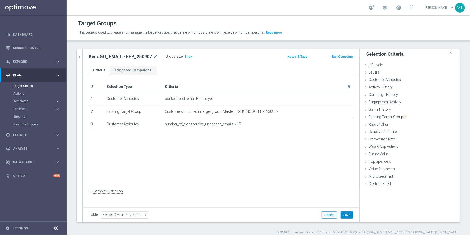
click at [343, 213] on button "Save" at bounding box center [347, 214] width 13 height 7
click at [77, 58] on button "chevron_right" at bounding box center [79, 56] width 5 height 15
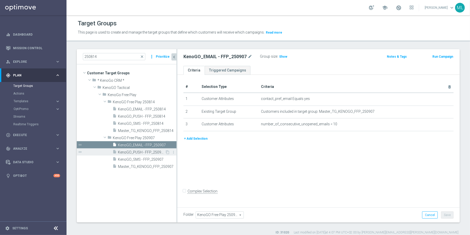
click at [144, 151] on span "KenoGO_PUSH - FFP_250907" at bounding box center [141, 152] width 47 height 4
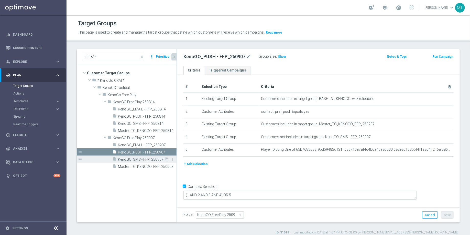
click at [144, 158] on span "KenoGO_SMS - FFP_250907" at bounding box center [141, 159] width 46 height 4
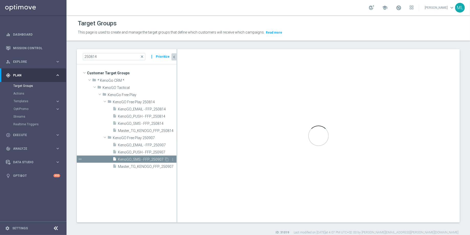
checkbox input "false"
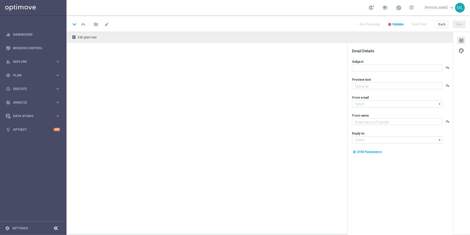
type textarea "We’ve got a little fun for you [DATE]!"
type textarea "KenoGO"
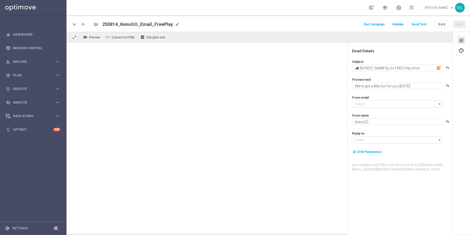
type input "[EMAIL_ADDRESS][DOMAIN_NAME]"
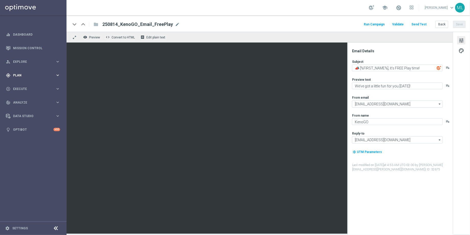
click at [59, 73] on icon "keyboard_arrow_right" at bounding box center [57, 75] width 5 height 5
click at [58, 101] on icon "keyboard_arrow_right" at bounding box center [57, 101] width 5 height 5
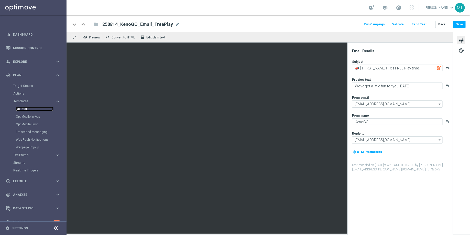
click at [21, 108] on link "Optimail" at bounding box center [34, 109] width 37 height 4
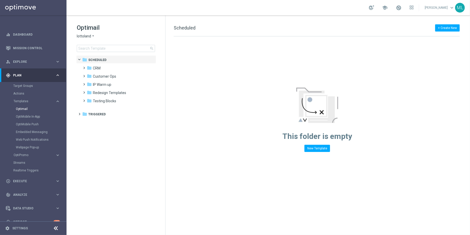
click at [92, 35] on icon "arrow_drop_down" at bounding box center [93, 36] width 4 height 5
click at [0, 0] on span "KenoGO" at bounding box center [0, 0] width 0 height 0
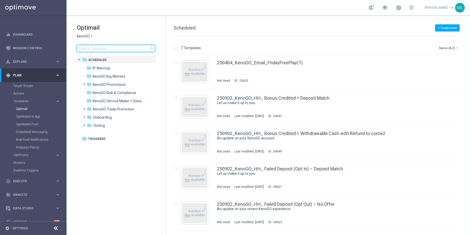
click at [95, 49] on input at bounding box center [116, 48] width 78 height 7
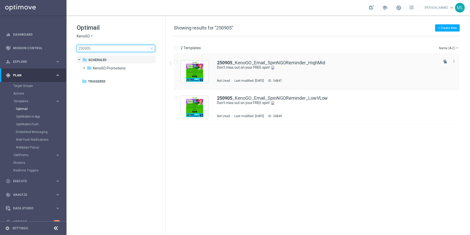
type input "250905"
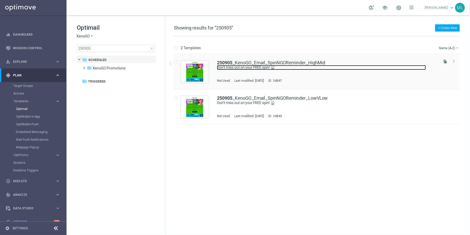
click at [253, 70] on link "Don’t miss out on your FREE spin! 🎡" at bounding box center [321, 67] width 209 height 5
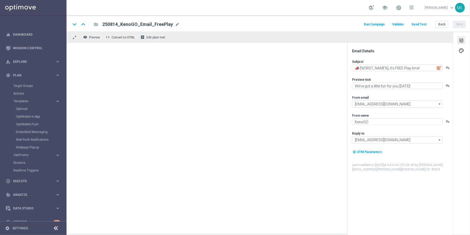
type textarea "Don’t miss out on your FREE spin! 🎡"
type textarea "See what bonus could be yours!"
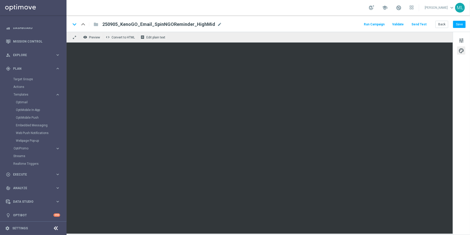
scroll to position [8, 0]
click at [37, 116] on link "OptiMobile Push" at bounding box center [34, 116] width 37 height 4
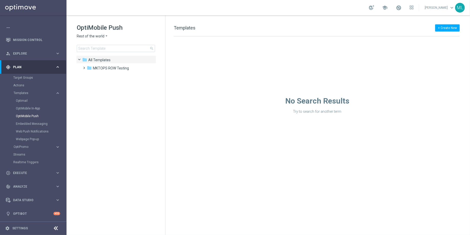
click at [105, 39] on div "OptiMobile Push Rest of the world arrow_drop_down × Rest of the world search" at bounding box center [121, 38] width 89 height 28
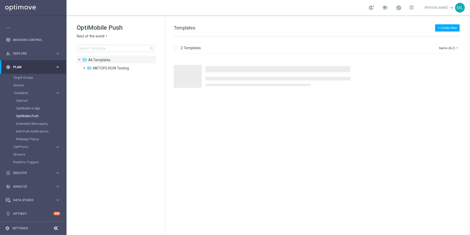
click at [104, 37] on icon "arrow_drop_down" at bounding box center [106, 36] width 4 height 5
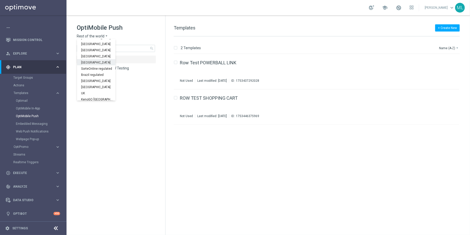
scroll to position [159, 0]
click at [0, 0] on span "KenoGO [GEOGRAPHIC_DATA]" at bounding box center [0, 0] width 0 height 0
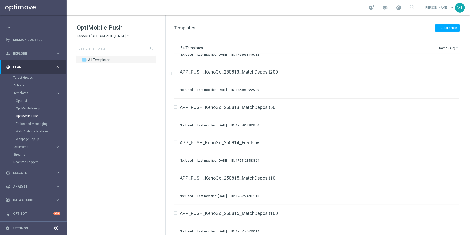
scroll to position [100, 0]
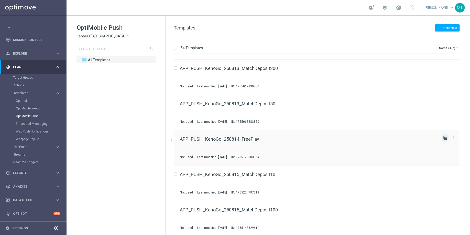
click at [443, 139] on icon "file_copy" at bounding box center [445, 138] width 4 height 4
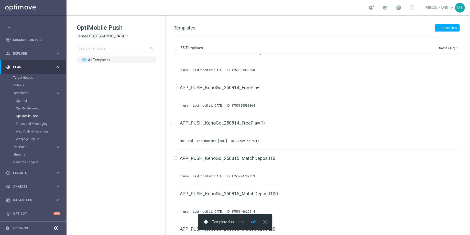
scroll to position [153, 0]
click at [302, 120] on div "APP_PUSH_KenoGo_250814_FreePlay(1)" at bounding box center [309, 121] width 258 height 5
